Goal: Task Accomplishment & Management: Complete application form

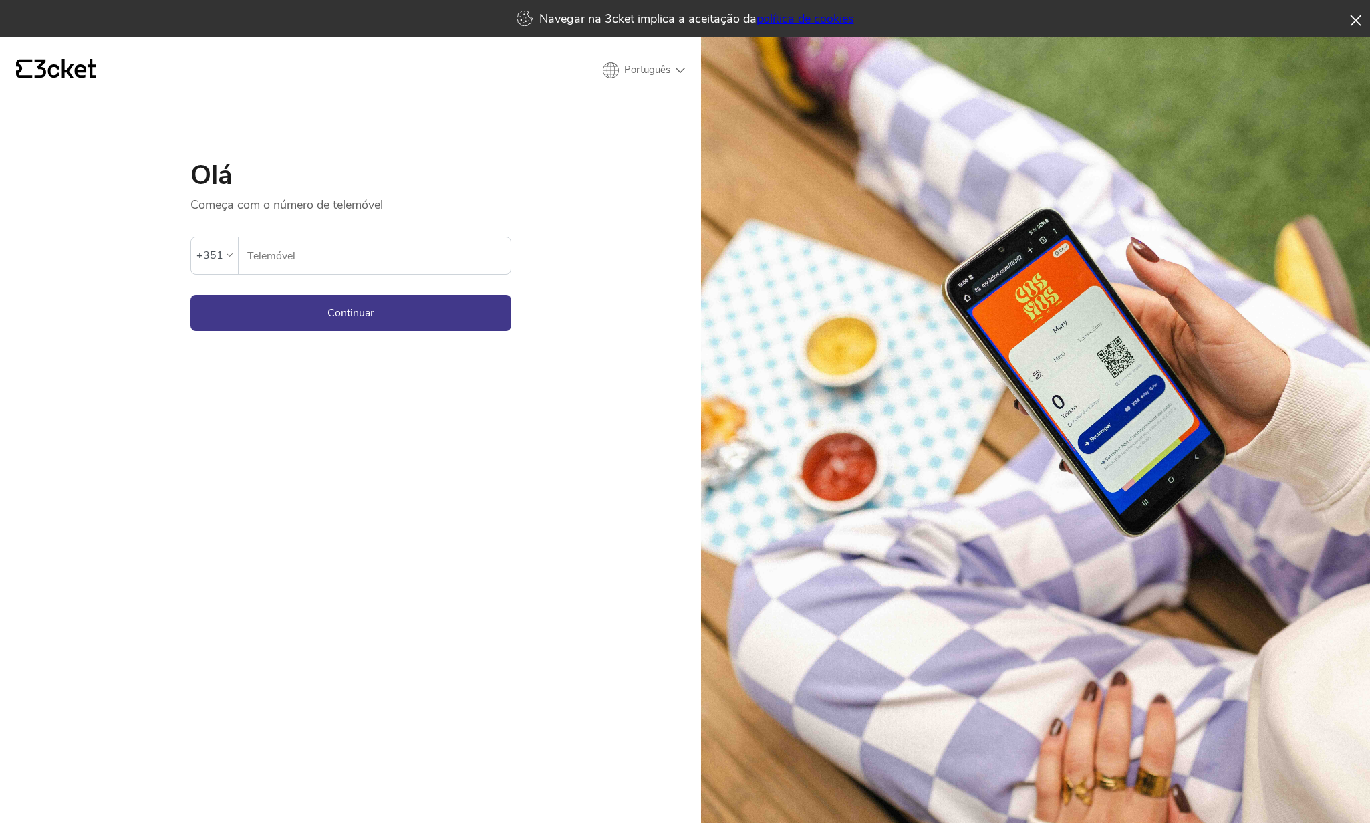
click at [1354, 17] on icon at bounding box center [1355, 20] width 11 height 11
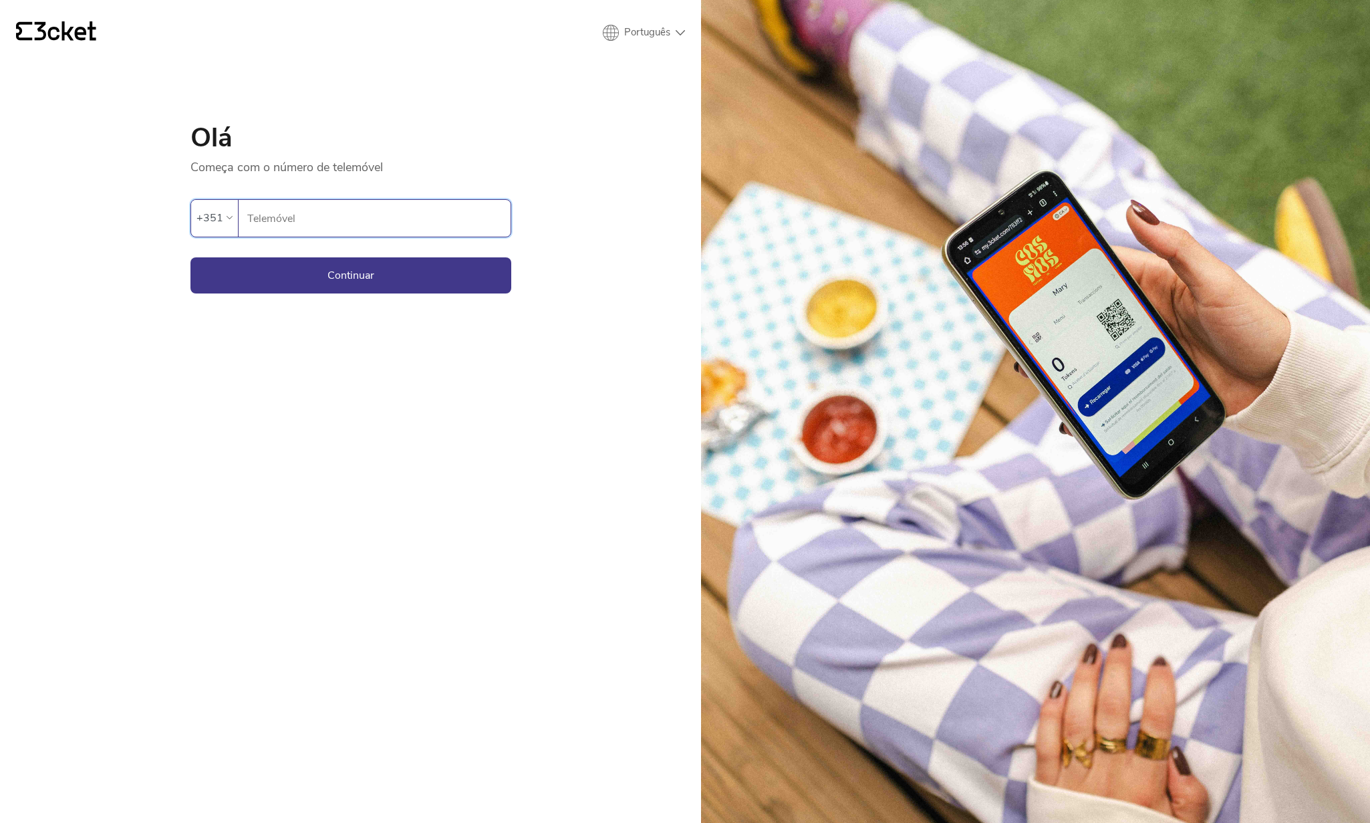
click at [287, 224] on input "Telemóvel" at bounding box center [379, 218] width 264 height 37
type input "912083207"
click at [308, 278] on button "Continuar" at bounding box center [350, 275] width 321 height 36
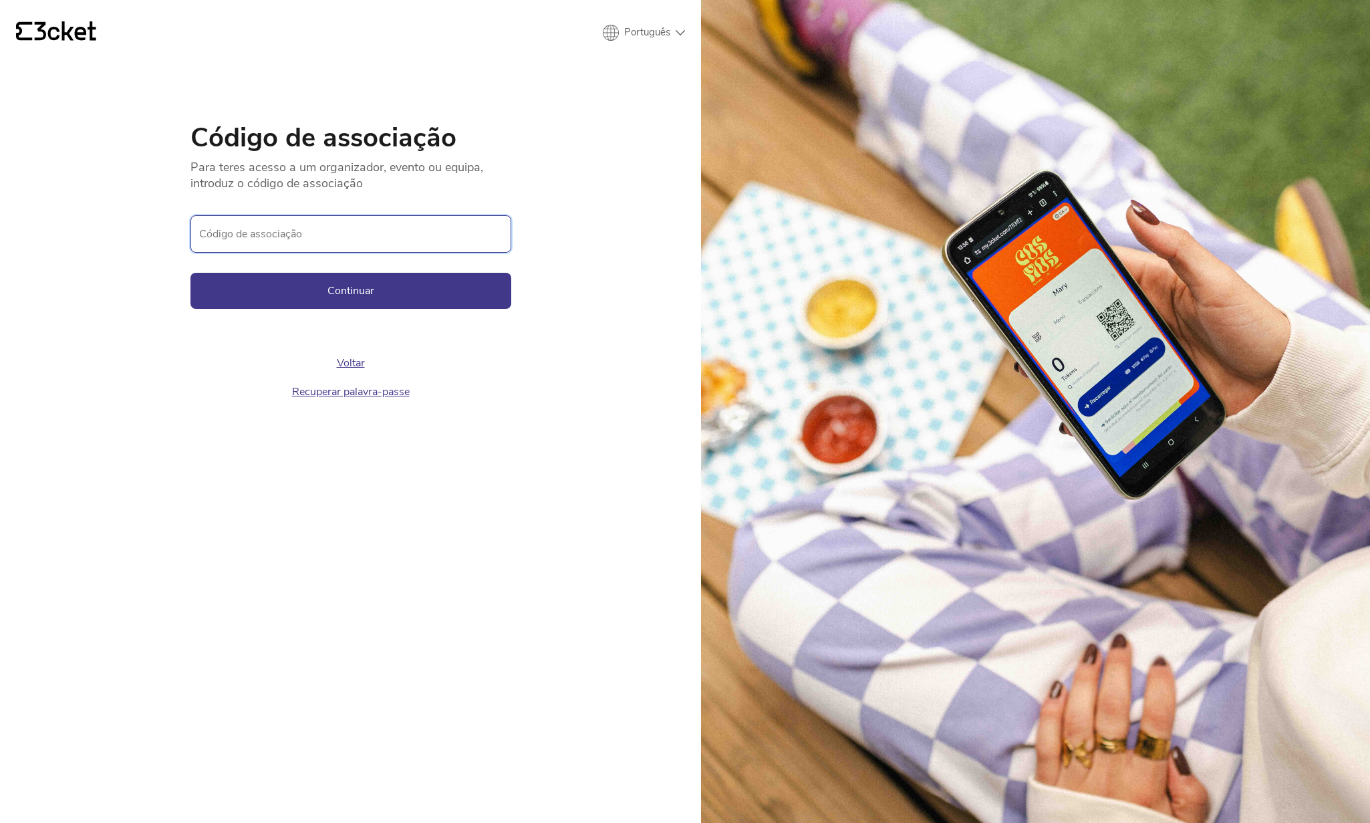
click at [403, 240] on input "Código de associação" at bounding box center [350, 233] width 321 height 37
paste input "7051ea405b2f4f6f8425704c85fae90b"
type input "7051ea405b2f4f6f8425704c85fae90b"
click at [391, 294] on button "Continuar" at bounding box center [350, 291] width 321 height 36
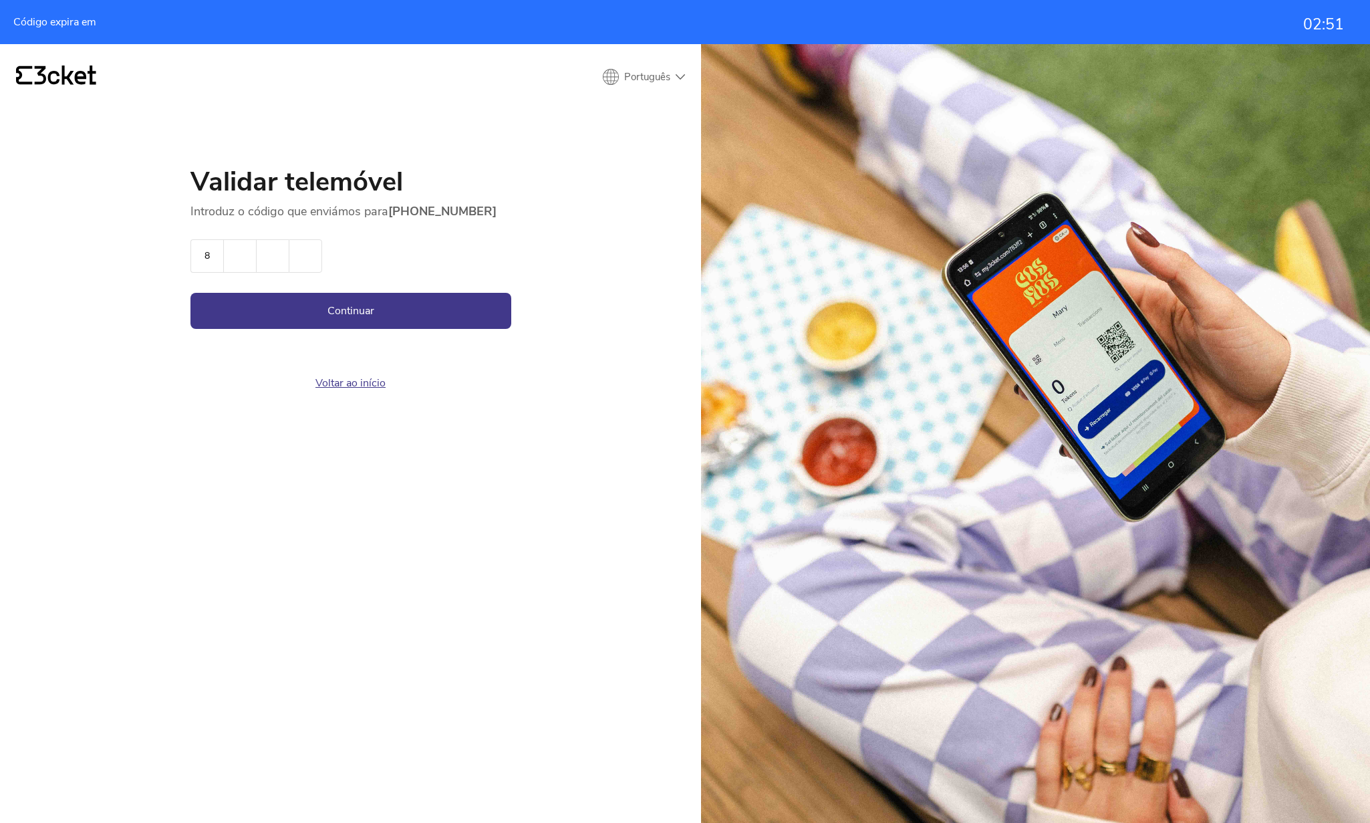
type input "8"
type input "2"
type input "6"
type input "5"
click at [390, 308] on button "Continuar" at bounding box center [350, 311] width 321 height 36
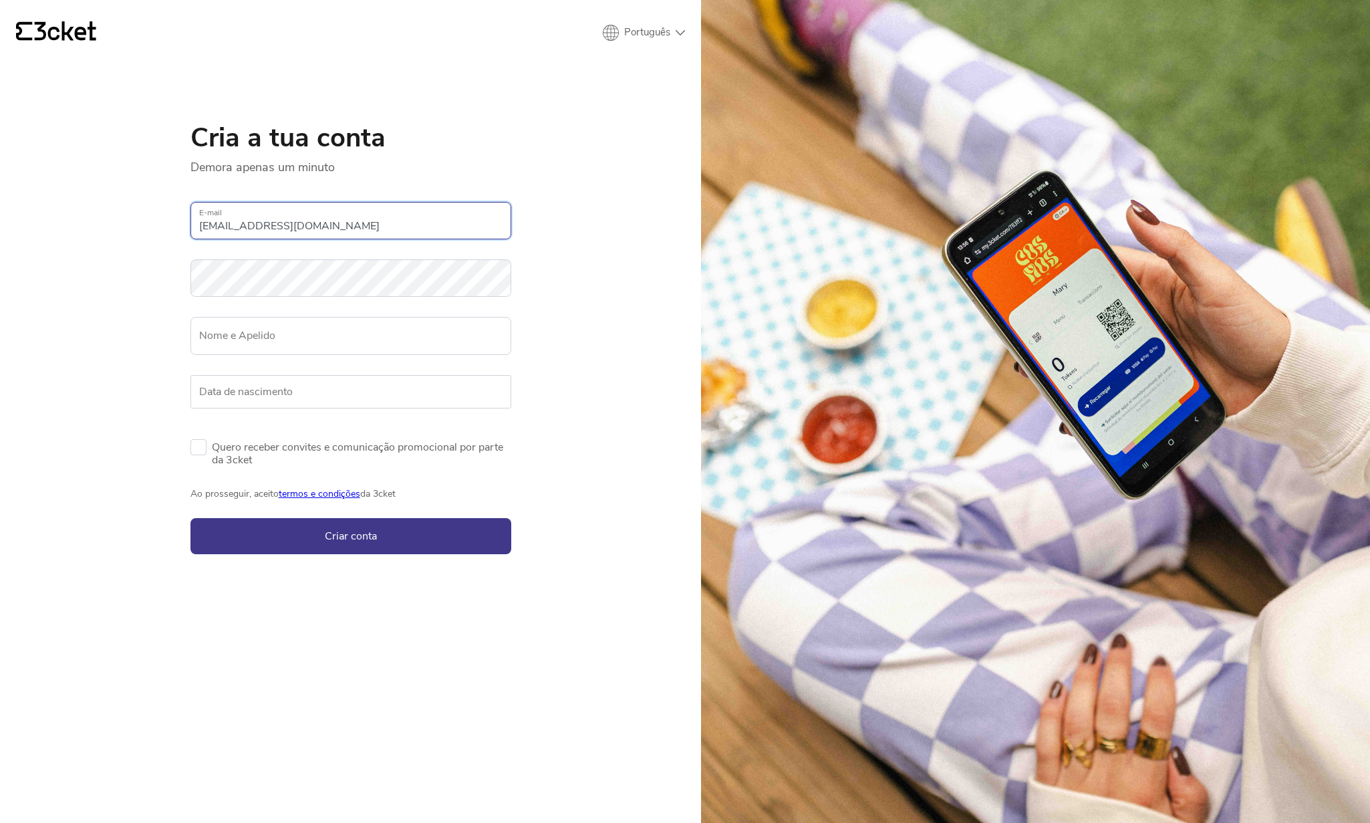
type input "partners@ipdroid.pt"
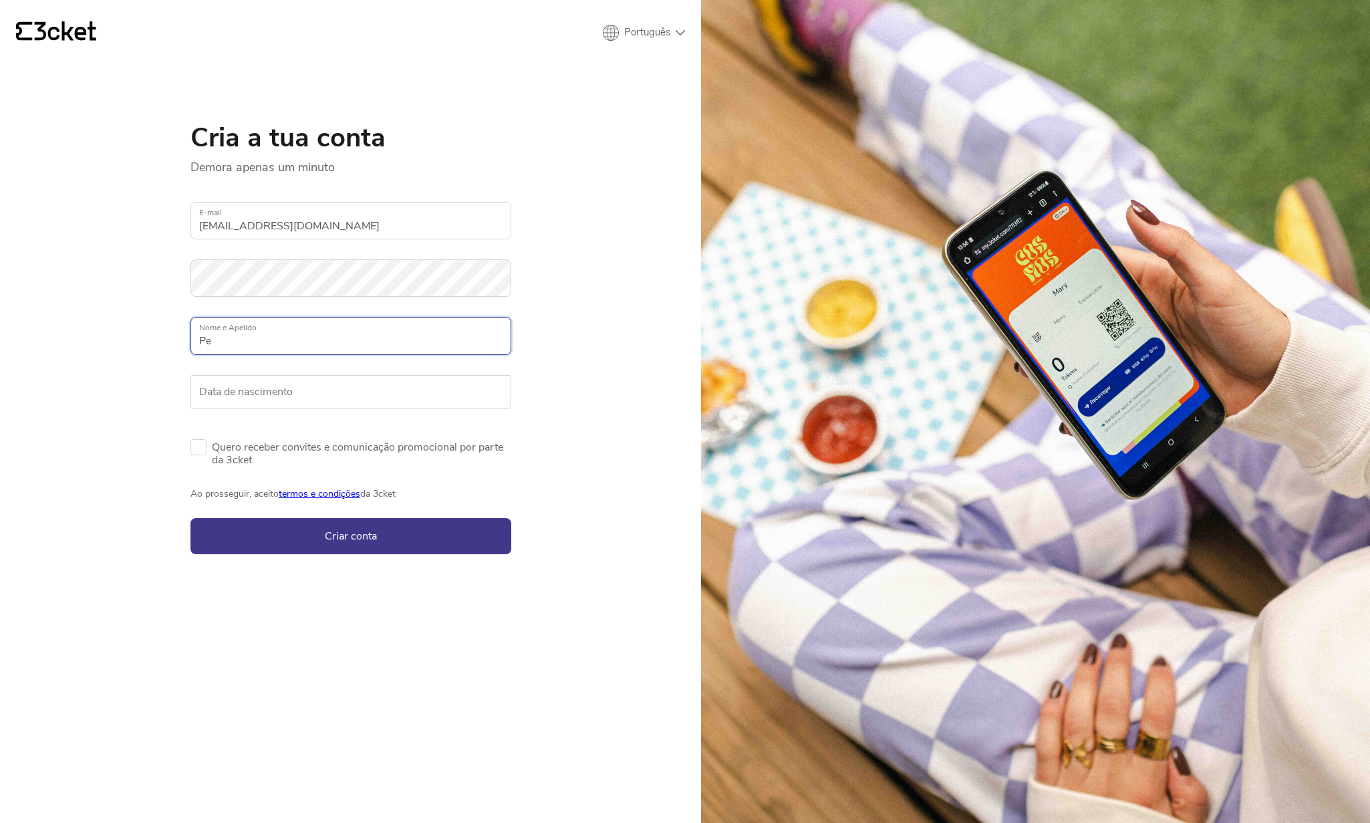
type input "P"
type input "I"
type input "Pedro Serrano"
click at [227, 396] on label "Data de nascimento" at bounding box center [350, 391] width 321 height 33
click at [227, 396] on input "Data de nascimento" at bounding box center [350, 391] width 321 height 33
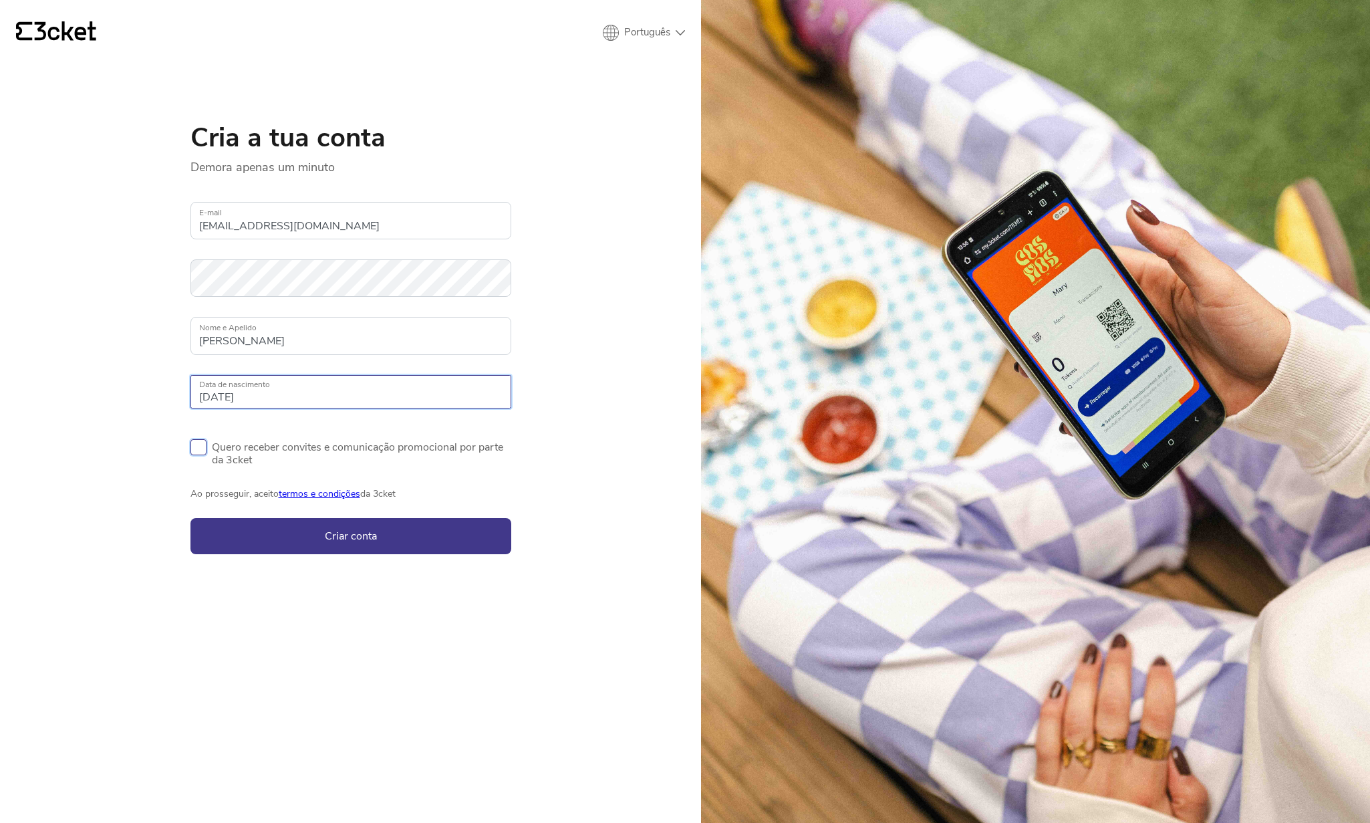
type input "11/02/1977"
click at [194, 449] on label "Quero receber convites e comunicação promocional por parte da 3cket" at bounding box center [350, 452] width 321 height 27
click at [194, 437] on input "Quero receber convites e comunicação promocional por parte da 3cket" at bounding box center [194, 432] width 9 height 9
checkbox input "true"
click at [342, 538] on button "Criar conta" at bounding box center [350, 536] width 321 height 36
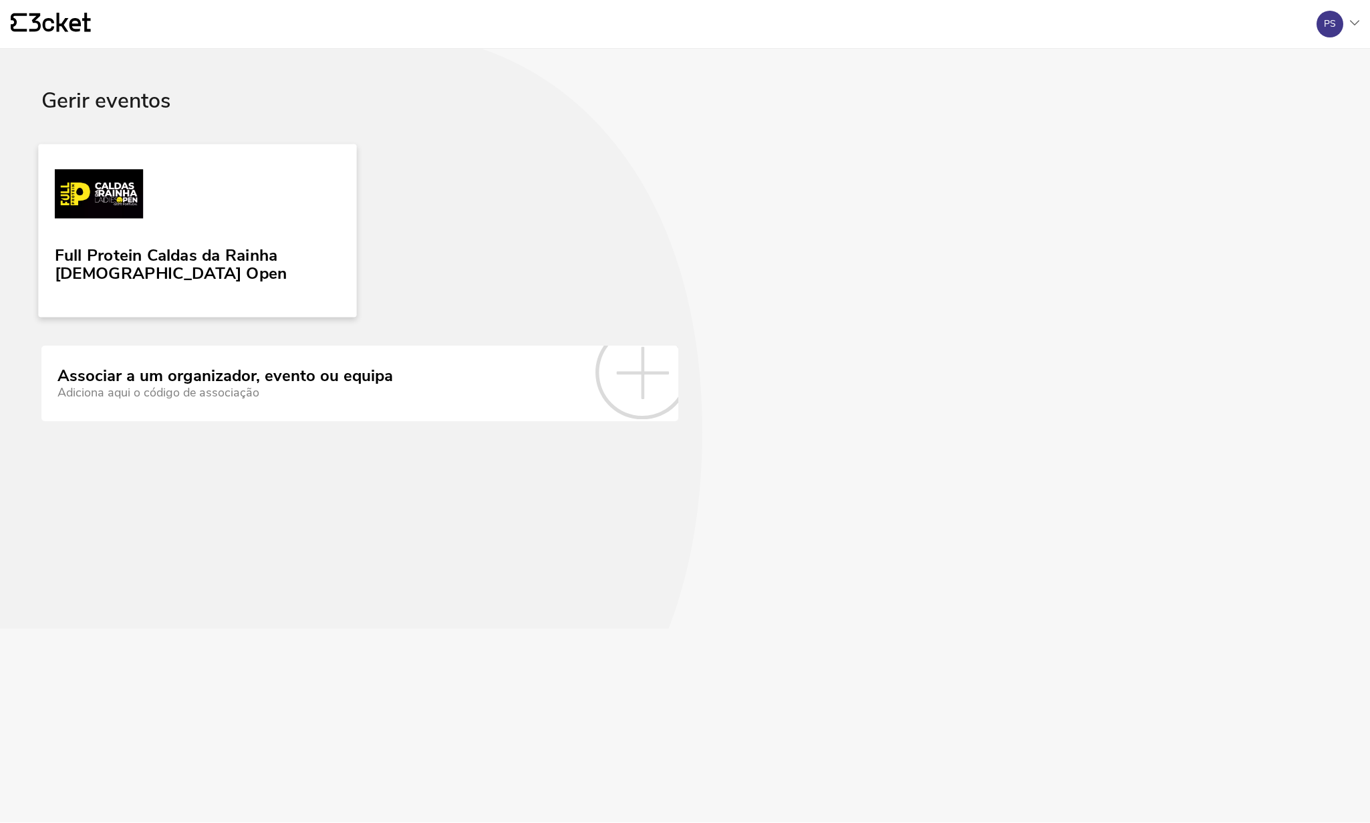
click at [151, 178] on link "Full Protein Caldas da Rainha [DEMOGRAPHIC_DATA] Open" at bounding box center [197, 230] width 318 height 173
